Goal: Check status: Check status

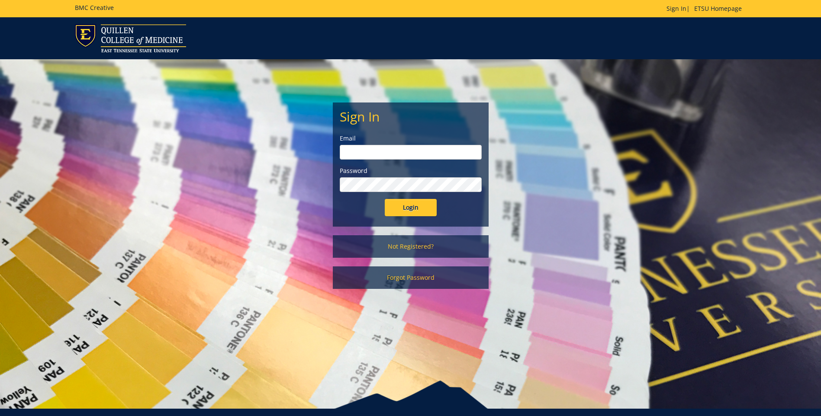
type input "[EMAIL_ADDRESS][DOMAIN_NAME]"
click at [416, 204] on input "Login" at bounding box center [411, 207] width 52 height 17
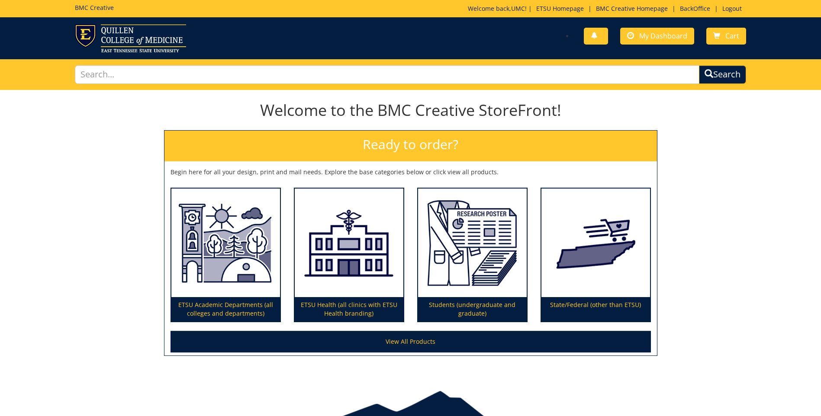
click at [664, 26] on div "You have no new notifications My Dashboard Cart" at bounding box center [581, 36] width 342 height 25
click at [665, 34] on span "My Dashboard" at bounding box center [663, 36] width 48 height 10
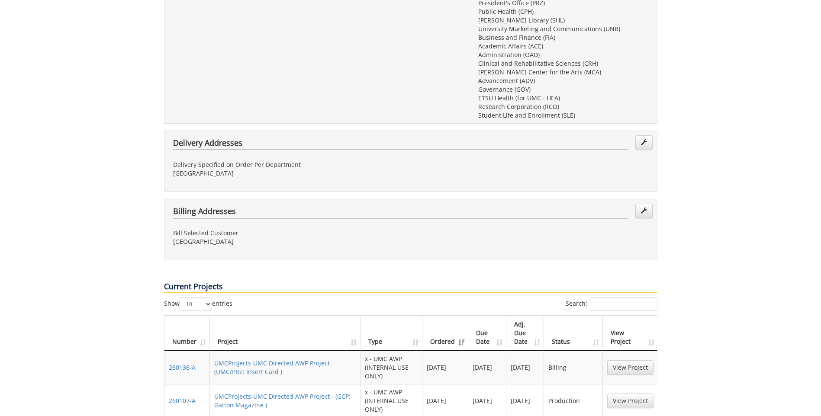
scroll to position [433, 0]
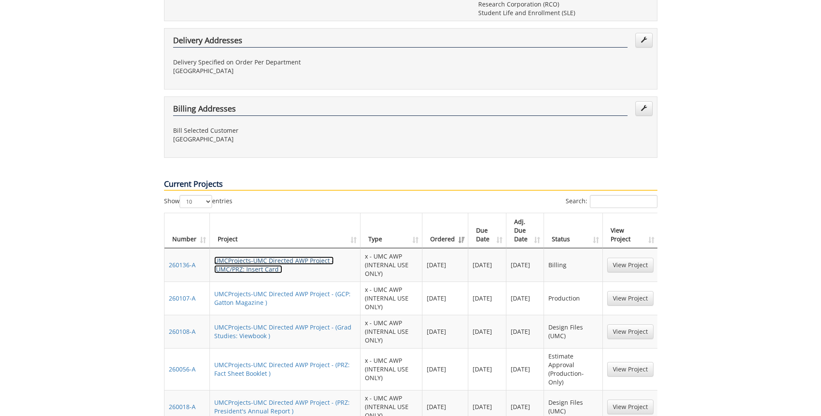
click at [263, 257] on link "UMCProjects-UMC Directed AWP Project - (UMC/PRZ: Insert Card )" at bounding box center [273, 265] width 119 height 17
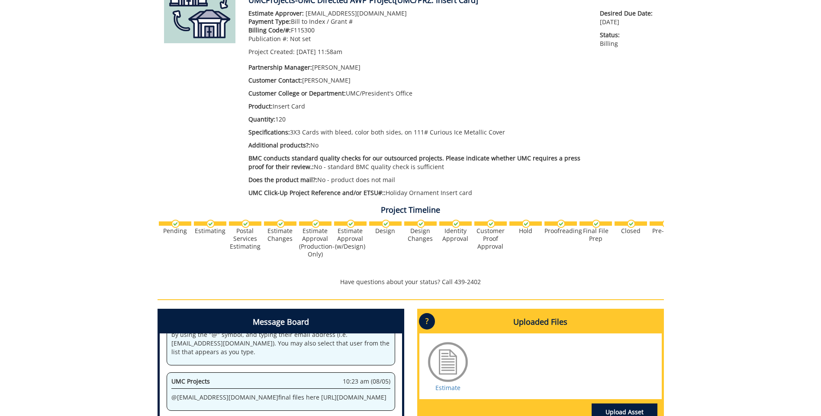
scroll to position [87, 0]
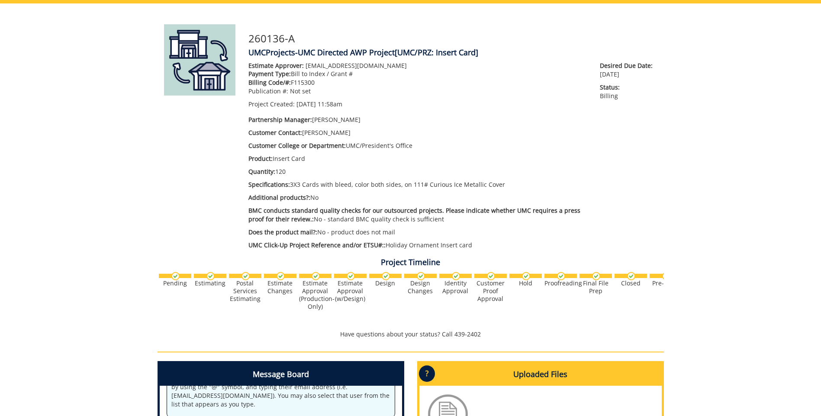
click at [296, 84] on p "Billing Code/#: F115300" at bounding box center [417, 82] width 339 height 9
copy p "F115300"
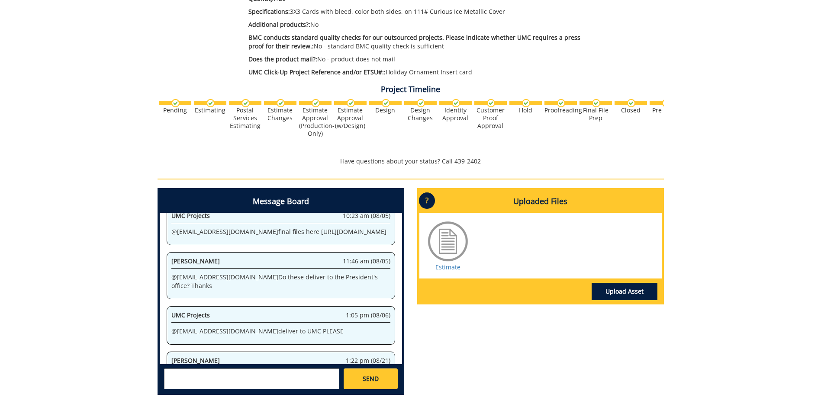
scroll to position [135, 0]
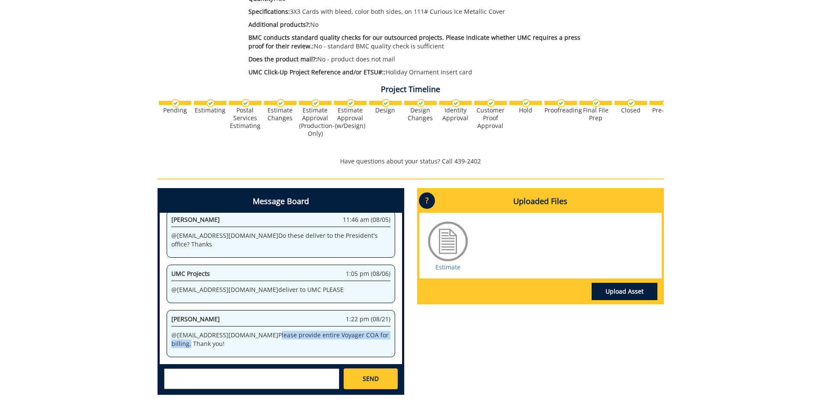
drag, startPoint x: 231, startPoint y: 337, endPoint x: 358, endPoint y: 335, distance: 126.9
click at [358, 335] on p "@ [EMAIL_ADDRESS][DOMAIN_NAME] Please provide entire Voyager COA for billing. T…" at bounding box center [280, 339] width 219 height 17
copy p "Please provide entire Voyager COA for billing"
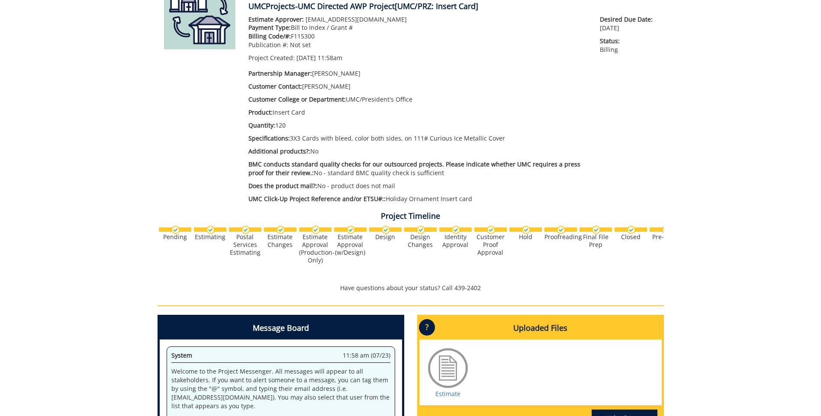
scroll to position [87, 0]
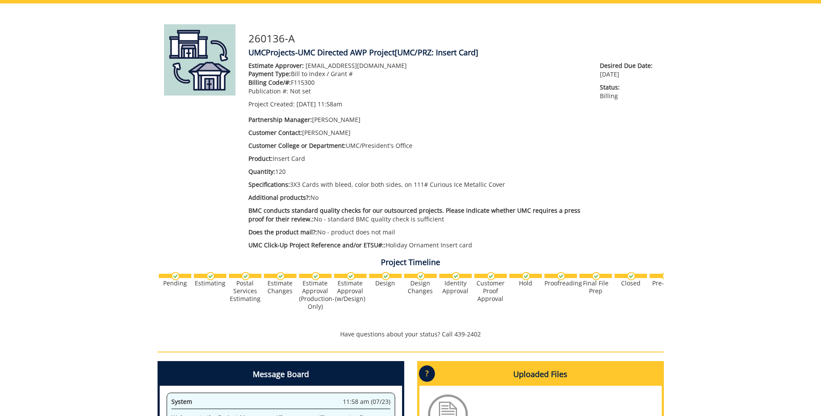
drag, startPoint x: 290, startPoint y: 83, endPoint x: 326, endPoint y: 84, distance: 36.4
click at [326, 84] on p "Billing Code/#: F115300" at bounding box center [417, 82] width 339 height 9
copy p "F115300"
